Goal: Transaction & Acquisition: Purchase product/service

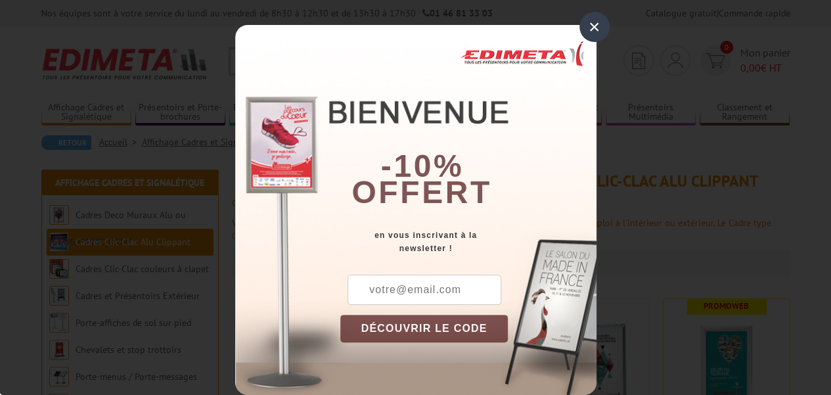
click at [382, 68] on div "-10% offert" at bounding box center [468, 126] width 256 height 177
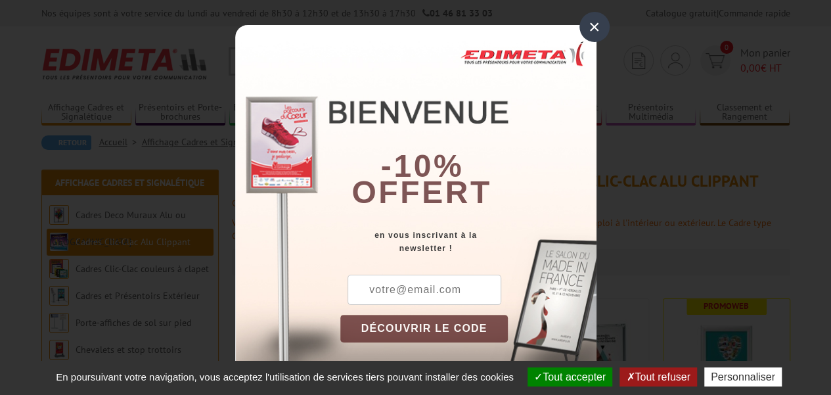
click at [586, 30] on div "×" at bounding box center [594, 27] width 30 height 30
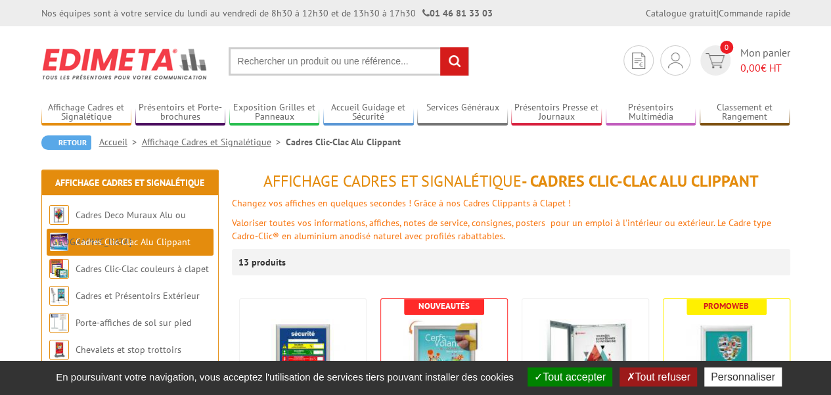
click at [409, 55] on input "text" at bounding box center [349, 61] width 240 height 28
paste input "329401"
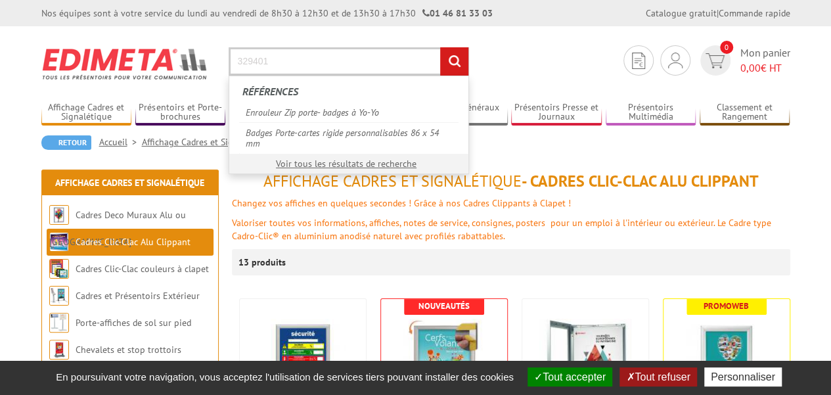
type input "329401"
click at [440, 47] on input "rechercher" at bounding box center [454, 61] width 28 height 28
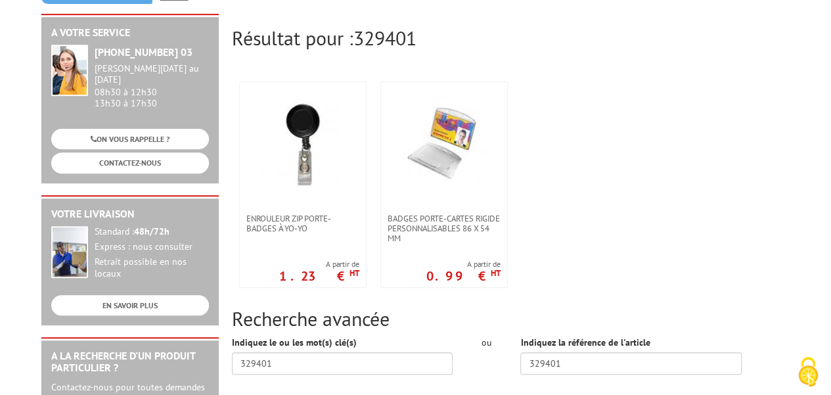
scroll to position [167, 0]
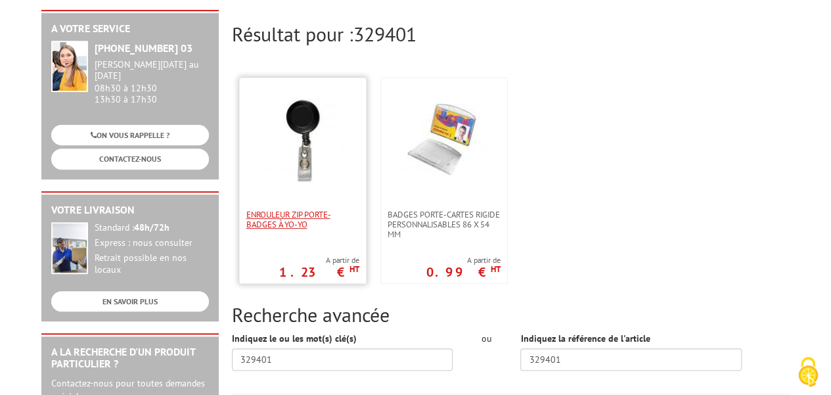
click at [290, 210] on span "Enrouleur Zip porte- badges à Yo-Yo" at bounding box center [302, 220] width 113 height 20
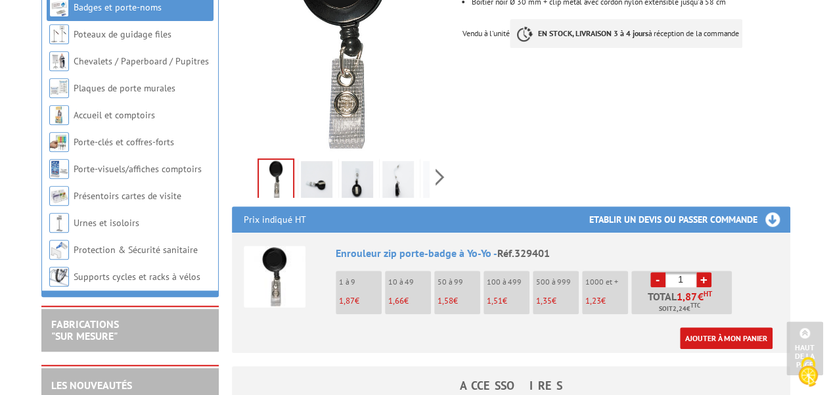
scroll to position [307, 0]
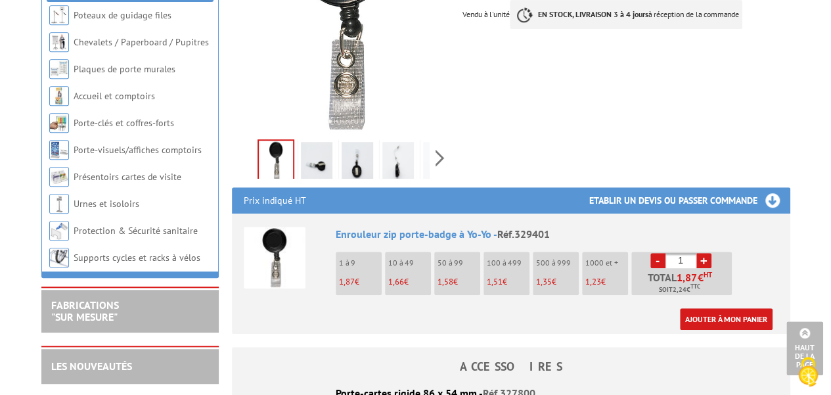
click at [686, 259] on input "1" at bounding box center [680, 260] width 31 height 15
type input "500"
click at [734, 315] on link "Ajouter à mon panier" at bounding box center [726, 319] width 93 height 22
click at [721, 321] on link "Ajouter à mon panier" at bounding box center [726, 319] width 93 height 22
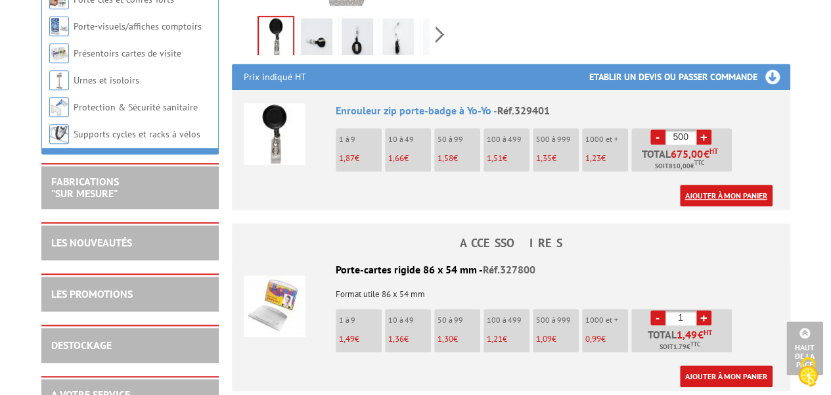
scroll to position [429, 0]
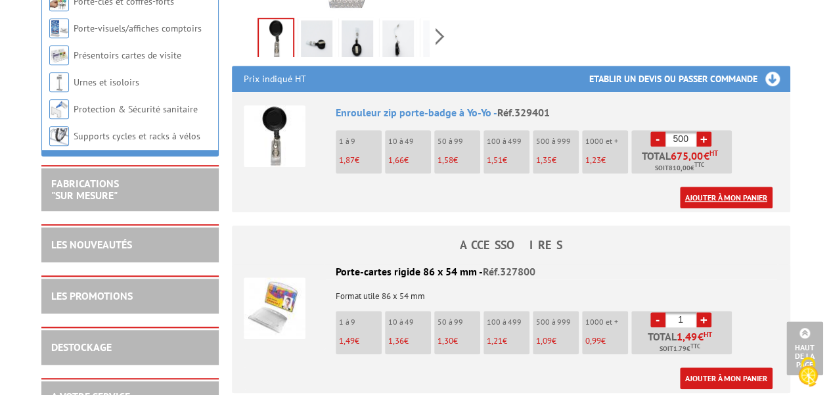
click at [695, 200] on link "Ajouter à mon panier" at bounding box center [726, 198] width 93 height 22
click at [546, 154] on span "1,35" at bounding box center [544, 159] width 16 height 11
click at [730, 195] on link "Ajouter à mon panier" at bounding box center [726, 198] width 93 height 22
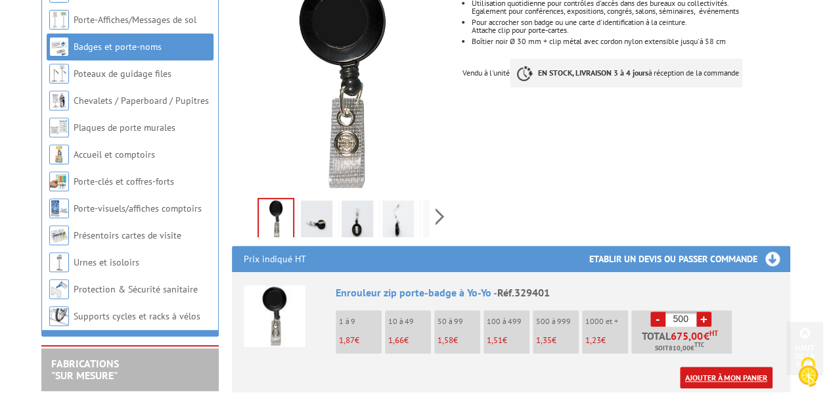
scroll to position [0, 0]
